Goal: Task Accomplishment & Management: Manage account settings

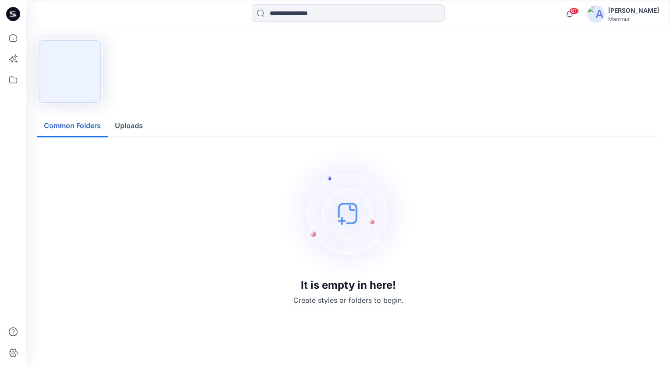
click at [632, 14] on div "[PERSON_NAME]" at bounding box center [633, 10] width 51 height 11
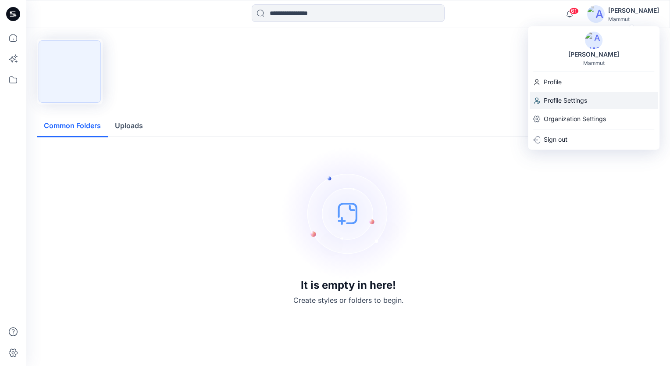
click at [564, 95] on p "Profile Settings" at bounding box center [565, 100] width 43 height 17
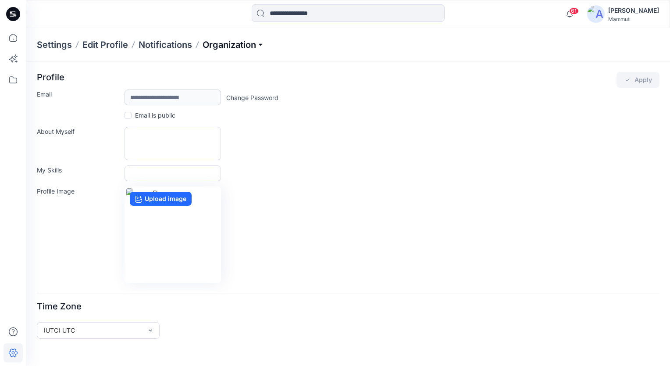
click at [261, 45] on p "Organization" at bounding box center [233, 45] width 61 height 12
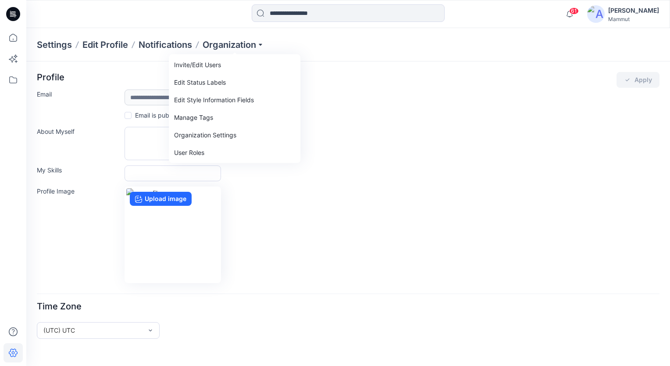
click at [382, 136] on div "About Myself" at bounding box center [348, 143] width 623 height 33
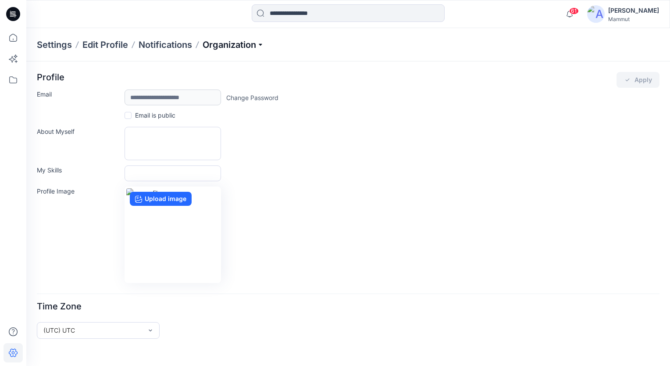
click at [223, 42] on p "Organization" at bounding box center [233, 45] width 61 height 12
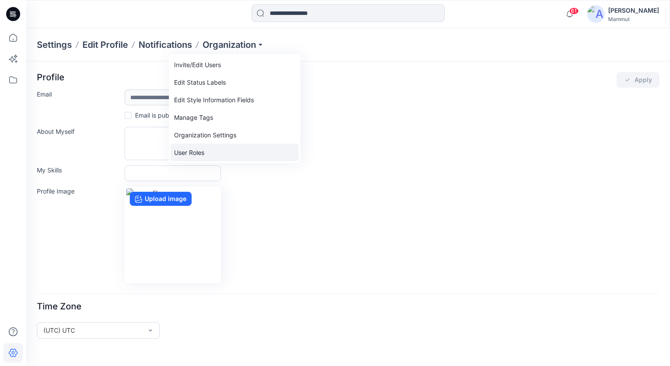
click at [198, 152] on link "User Roles" at bounding box center [235, 153] width 128 height 18
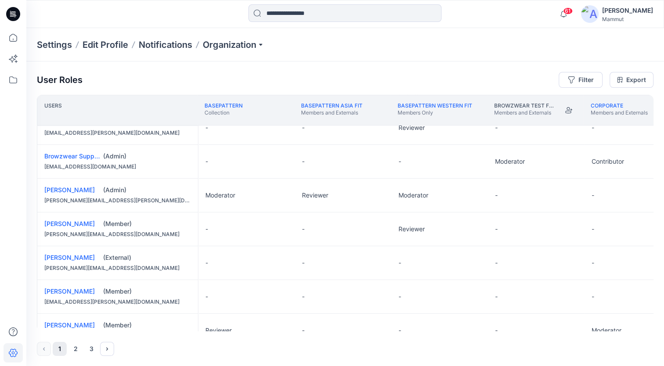
scroll to position [317, 0]
